Goal: Task Accomplishment & Management: Manage account settings

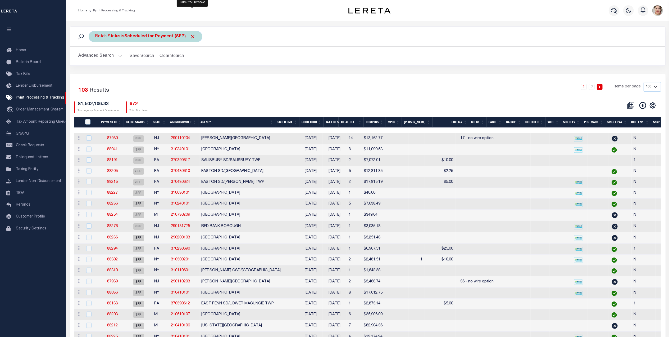
click at [191, 38] on span "Click to Remove" at bounding box center [193, 37] width 6 height 6
click at [102, 55] on button "Advanced Search" at bounding box center [101, 56] width 44 height 10
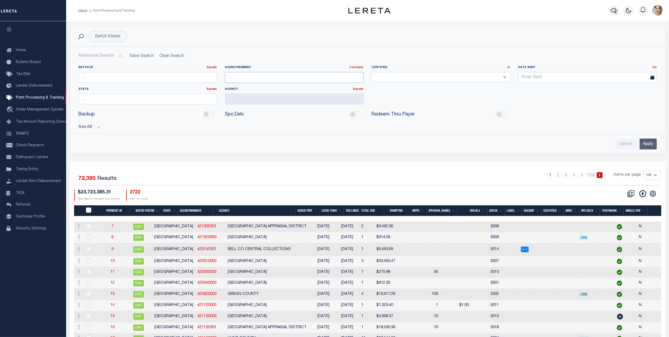
click at [261, 76] on input "text" at bounding box center [294, 77] width 139 height 11
paste input "310600105"
type input "310600105"
click at [656, 143] on input "Apply" at bounding box center [648, 143] width 17 height 11
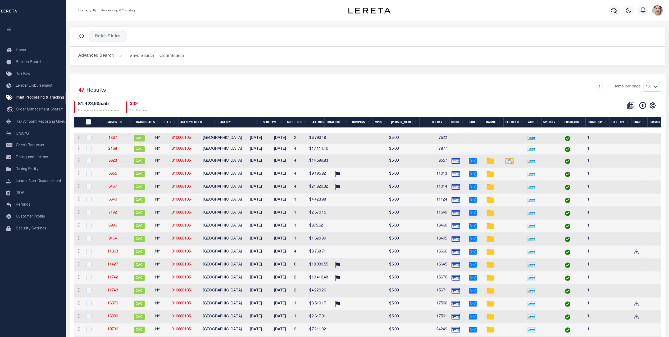
click at [303, 123] on th "Good Thru" at bounding box center [297, 122] width 24 height 11
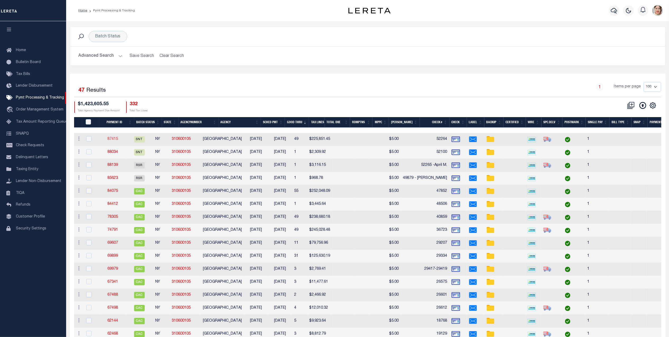
click at [117, 141] on link "87415" at bounding box center [113, 139] width 11 height 4
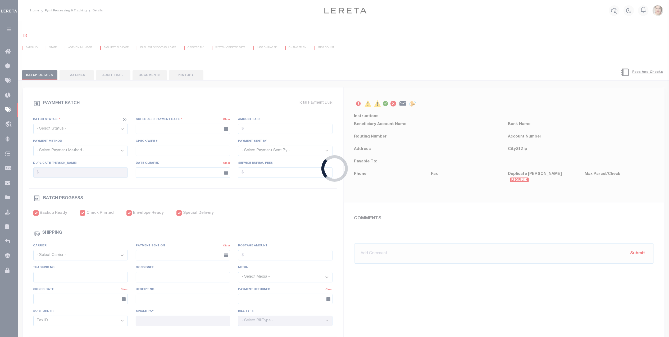
select select "SNT"
type input "07/30/2025"
type input "$225,851.45"
select select "CHK"
type input "52264"
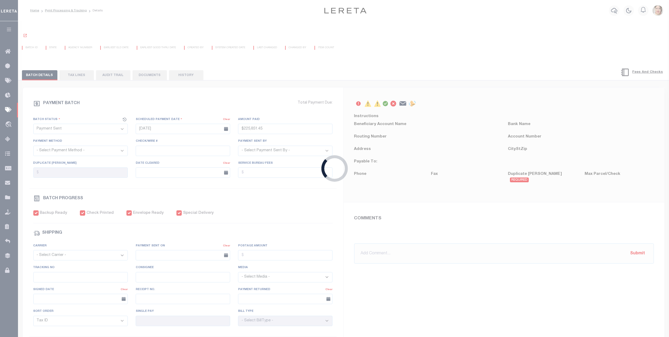
select select "Little, Audria"
checkbox input "true"
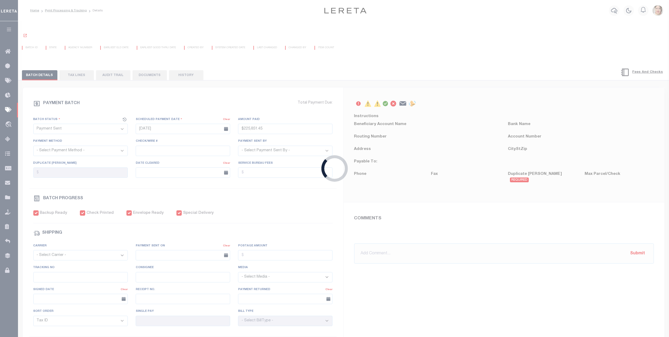
select select "FDX"
type input "07/30/2025"
type input "$9.85"
type input "9205590111312635103993"
type input "1"
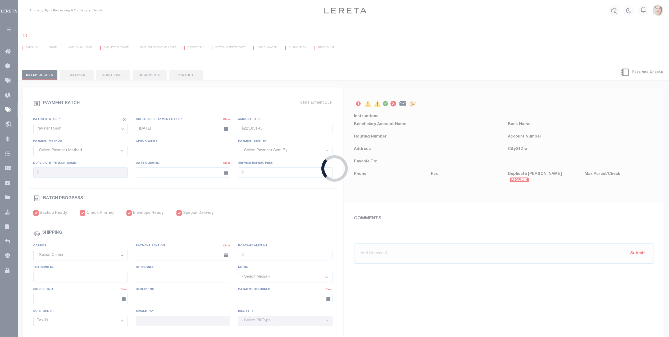
radio input "true"
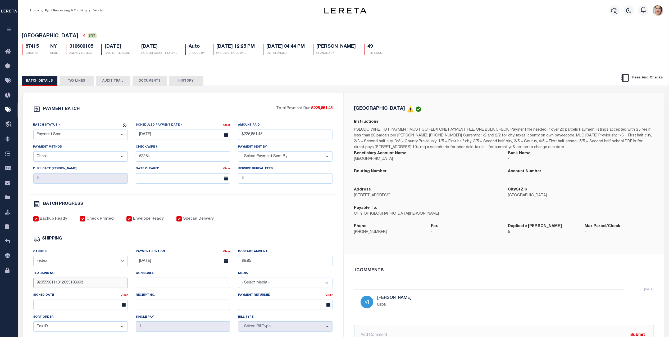
drag, startPoint x: 90, startPoint y: 285, endPoint x: 12, endPoint y: 288, distance: 78.4
click at [12, 288] on div "Home Pymt Processing & Tracking Details Profile Sign out" at bounding box center [334, 222] width 669 height 444
click at [108, 284] on input "9205590111312635103993" at bounding box center [80, 282] width 94 height 10
drag, startPoint x: 102, startPoint y: 287, endPoint x: 17, endPoint y: 289, distance: 84.7
click at [17, 289] on div "Home Pymt Processing & Tracking Details Profile Sign out" at bounding box center [334, 222] width 669 height 444
